Goal: Transaction & Acquisition: Purchase product/service

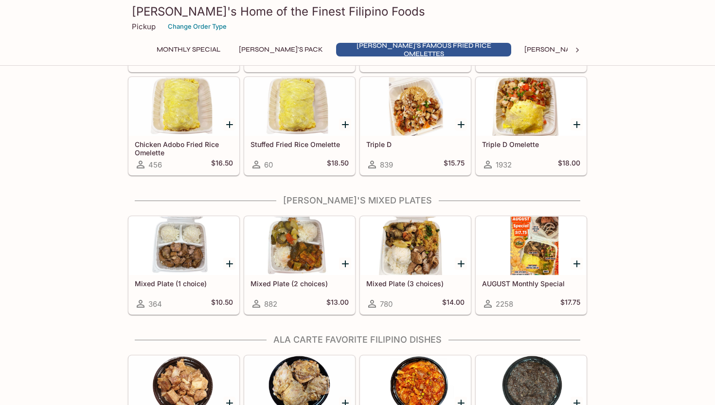
scroll to position [450, 0]
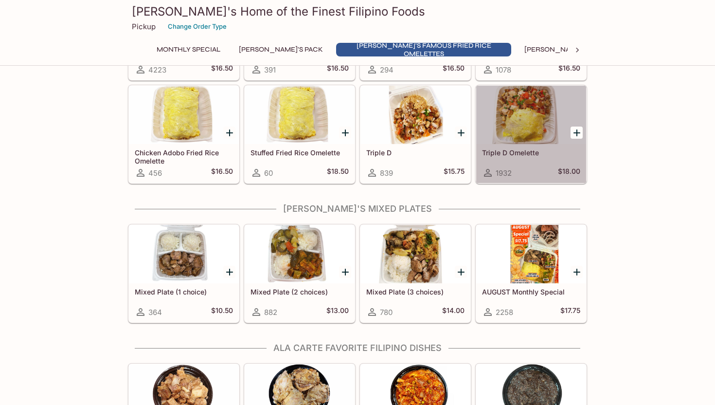
click at [536, 117] on div at bounding box center [531, 115] width 110 height 58
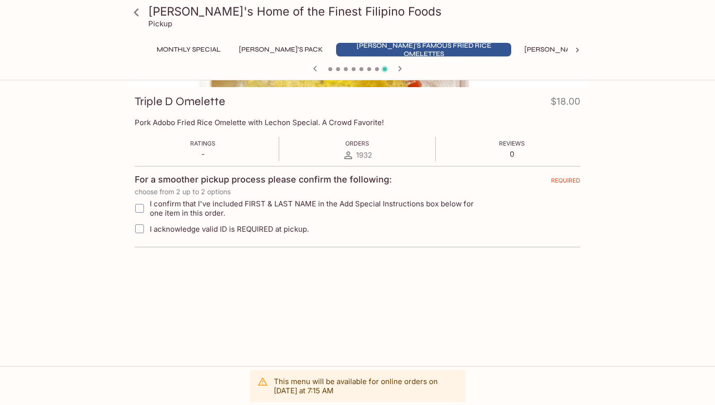
scroll to position [175, 0]
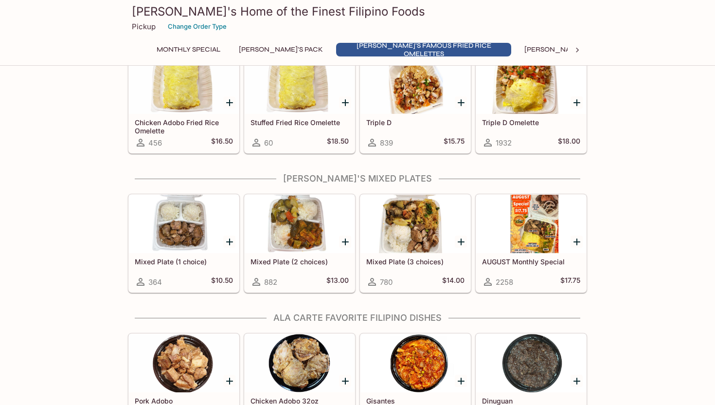
scroll to position [487, 0]
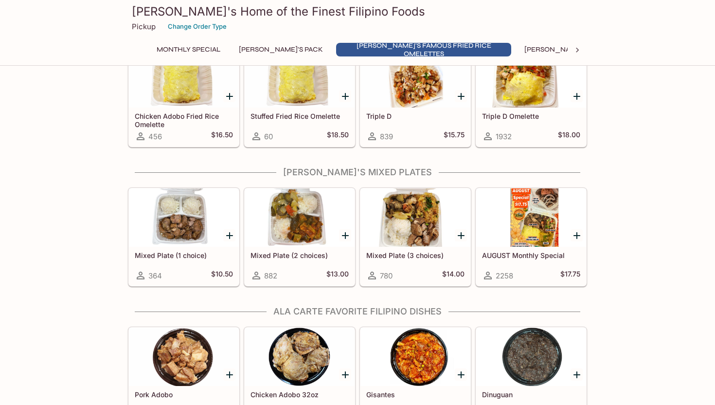
click at [337, 239] on div at bounding box center [345, 235] width 20 height 20
click at [308, 227] on div at bounding box center [300, 217] width 110 height 58
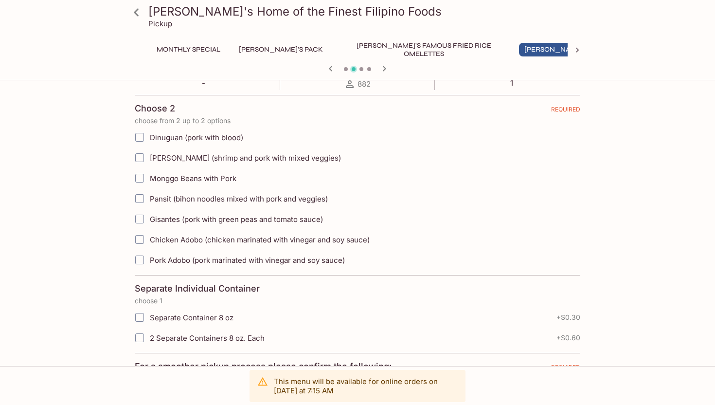
scroll to position [205, 0]
